Goal: Task Accomplishment & Management: Complete application form

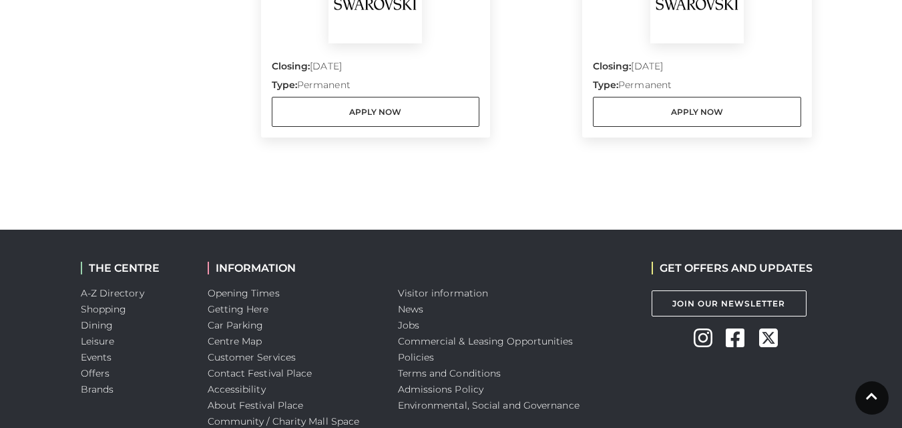
scroll to position [1736, 0]
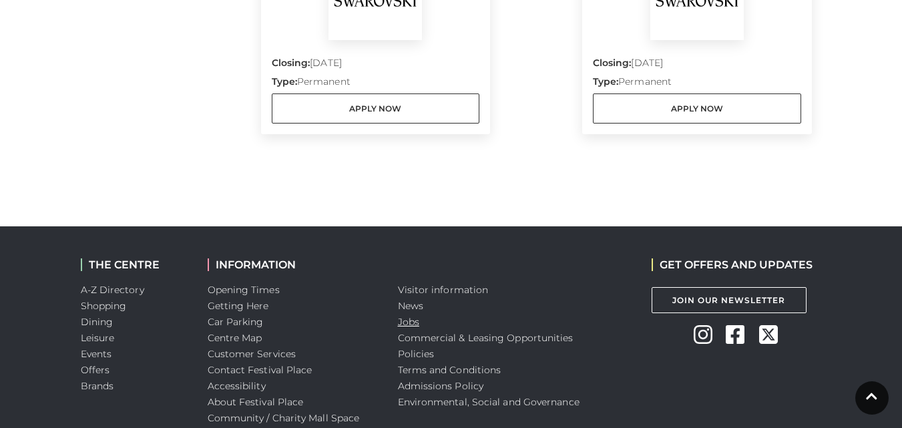
click at [413, 322] on link "Jobs" at bounding box center [408, 322] width 21 height 12
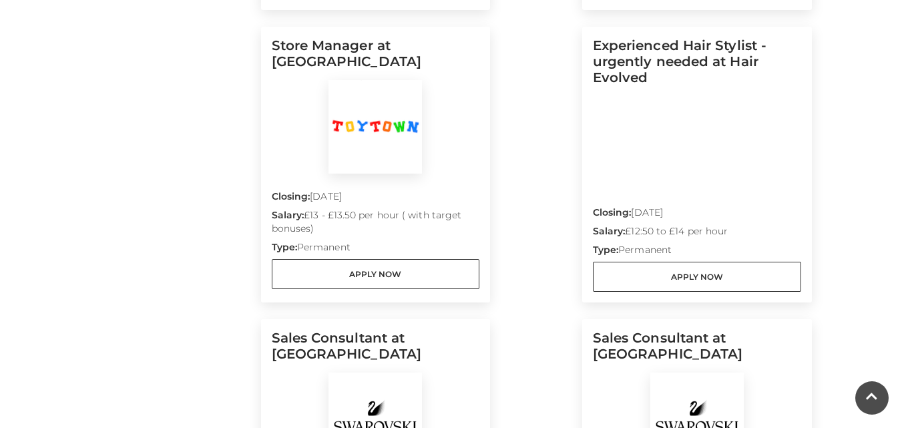
scroll to position [1469, 0]
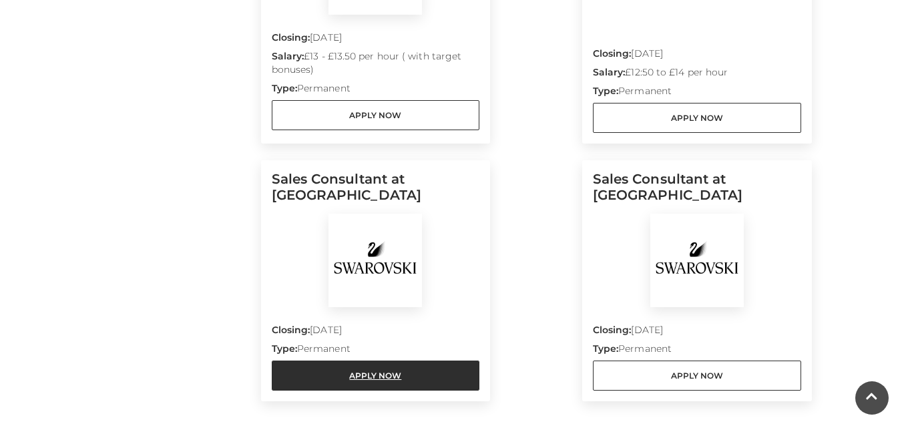
click at [387, 361] on link "Apply Now" at bounding box center [376, 376] width 208 height 30
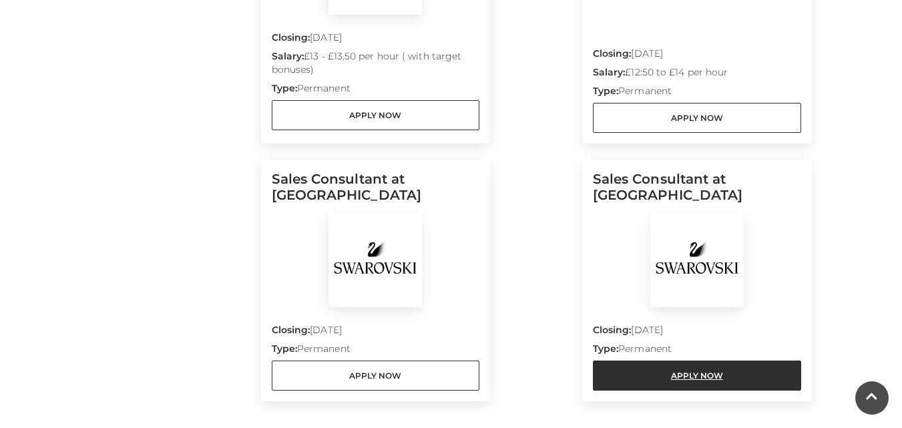
click at [776, 361] on link "Apply Now" at bounding box center [697, 376] width 208 height 30
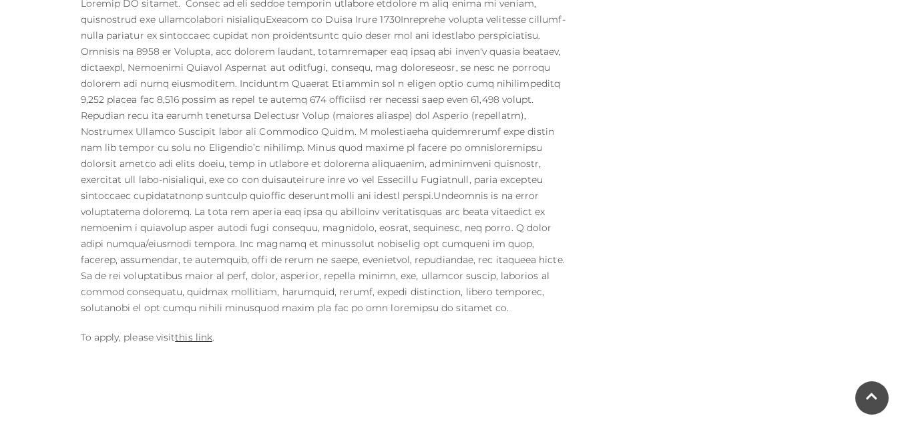
scroll to position [801, 0]
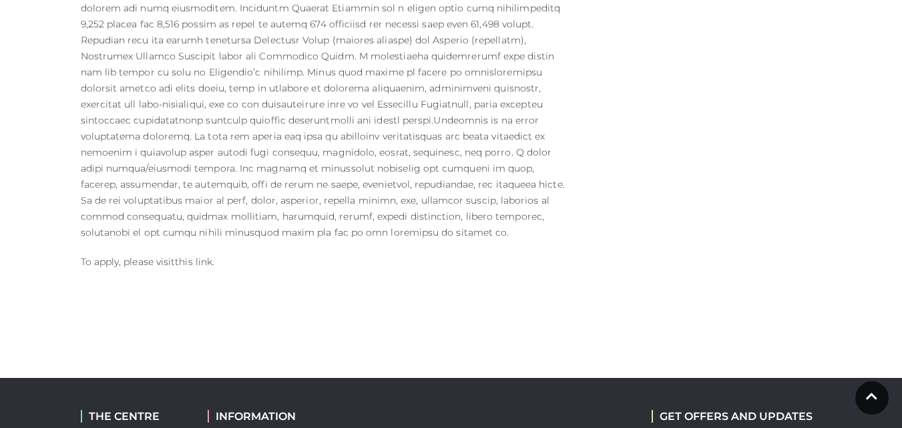
click at [208, 256] on link "this link" at bounding box center [193, 262] width 37 height 12
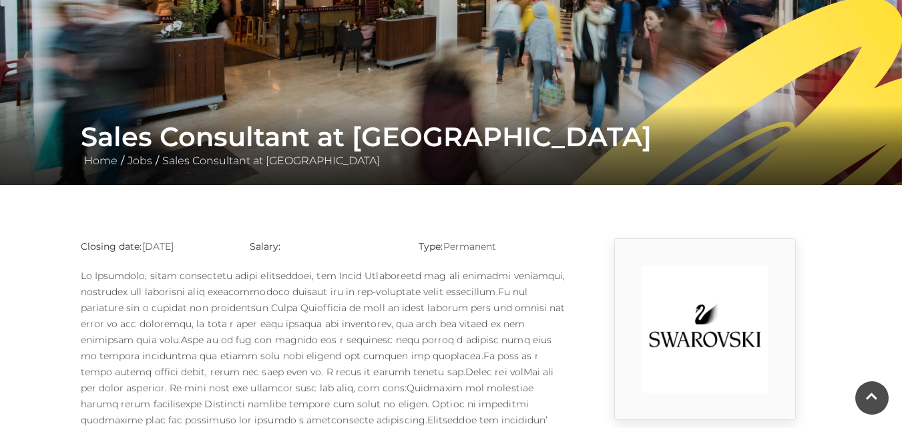
scroll to position [134, 0]
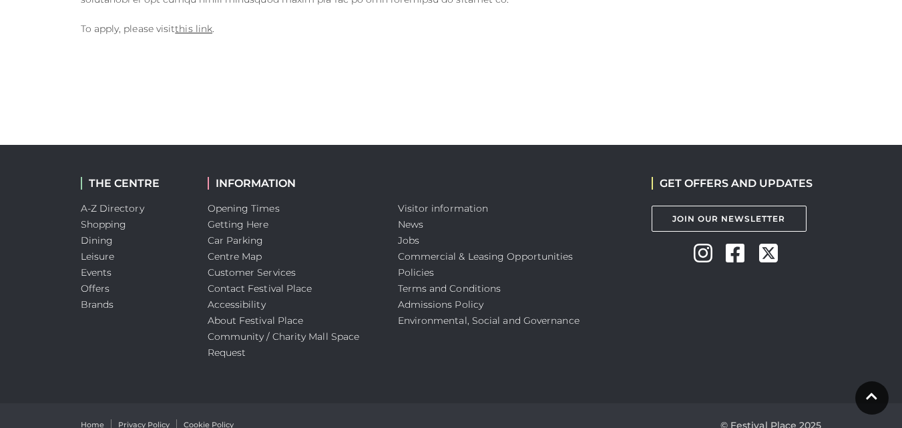
scroll to position [1037, 0]
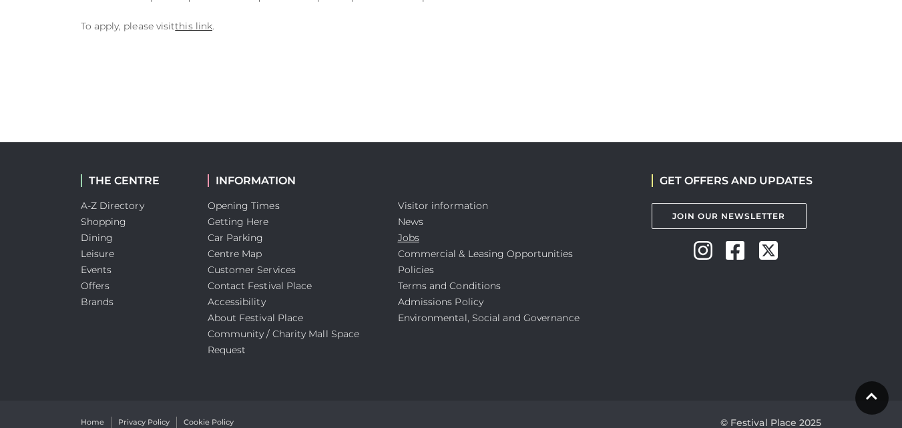
click at [406, 232] on link "Jobs" at bounding box center [408, 238] width 21 height 12
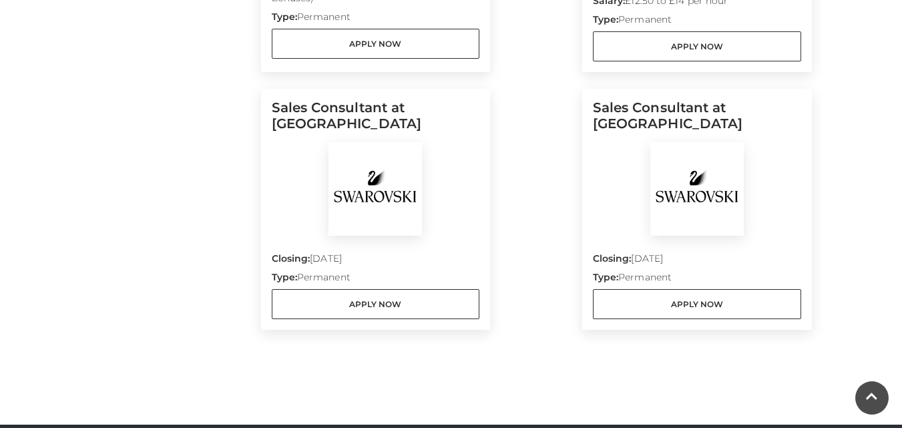
scroll to position [1536, 0]
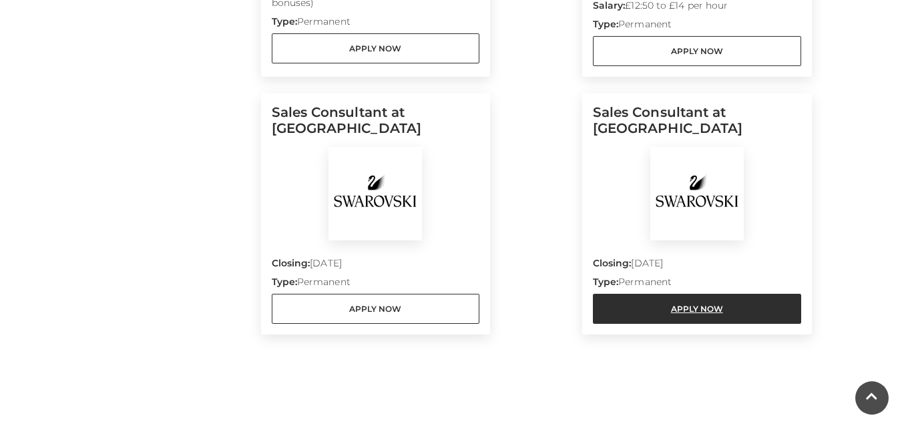
click at [711, 294] on link "Apply Now" at bounding box center [697, 309] width 208 height 30
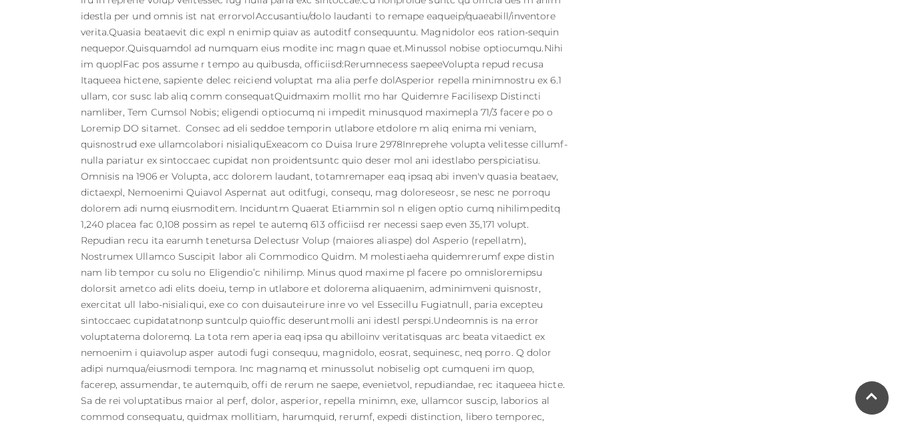
scroll to position [801, 0]
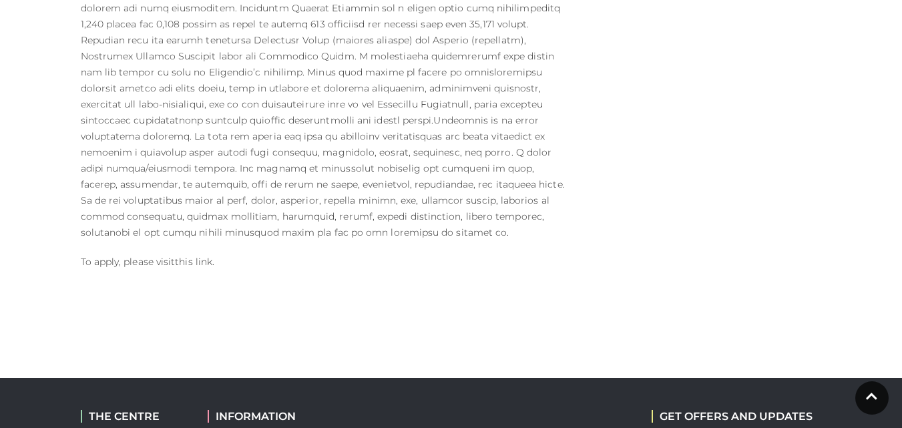
click at [183, 256] on link "this link" at bounding box center [193, 262] width 37 height 12
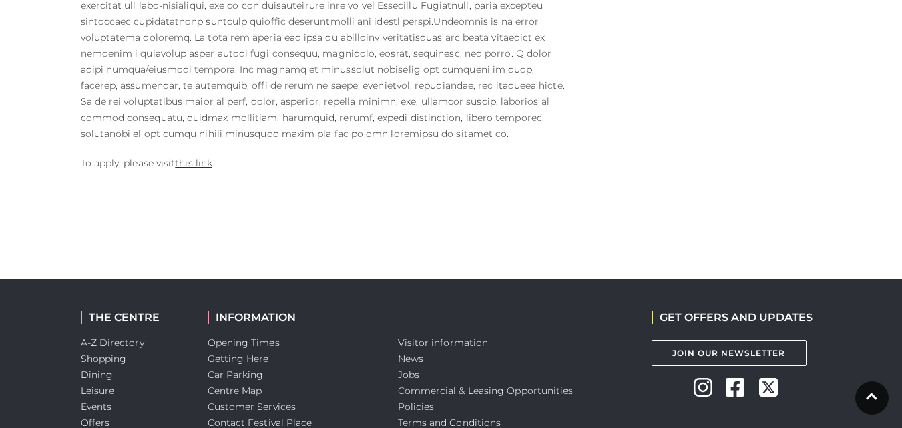
scroll to position [1037, 0]
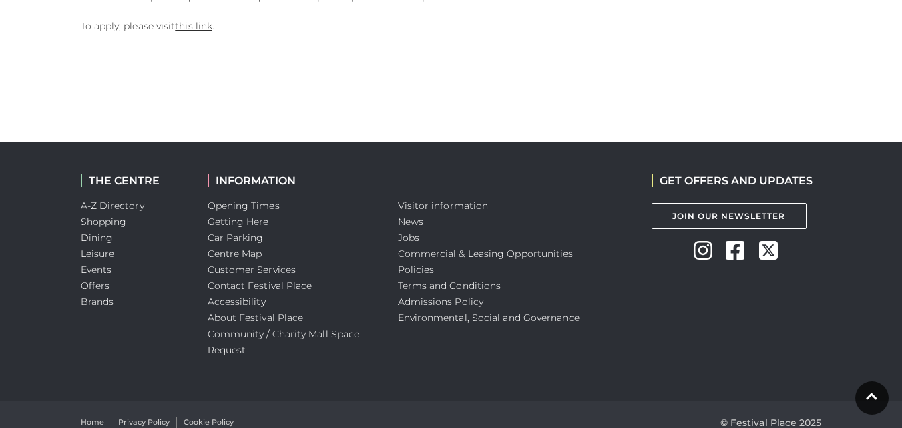
click at [420, 216] on link "News" at bounding box center [410, 222] width 25 height 12
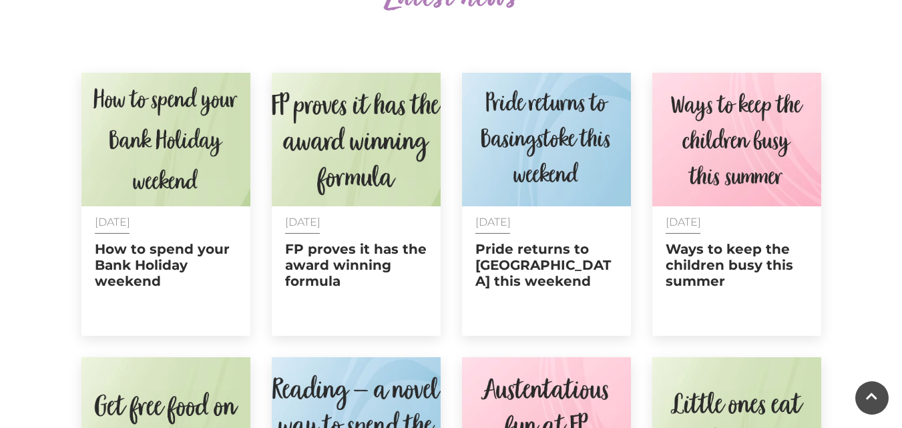
scroll to position [534, 0]
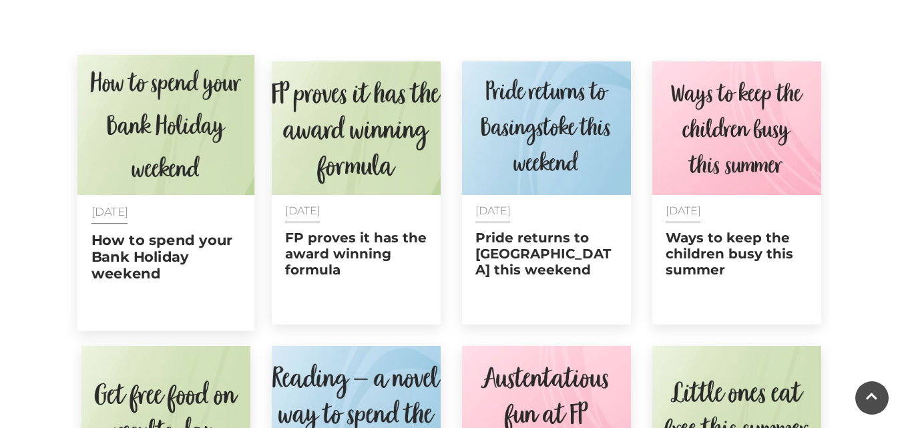
click at [188, 154] on img at bounding box center [166, 125] width 178 height 140
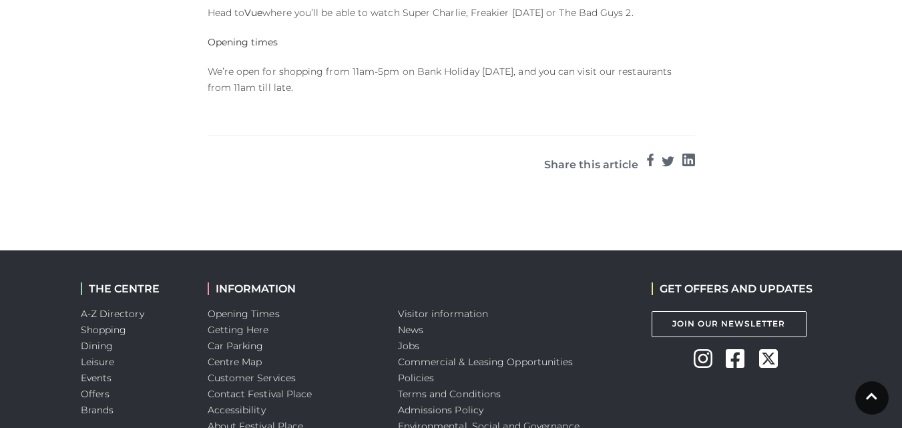
scroll to position [1377, 0]
